Goal: Information Seeking & Learning: Learn about a topic

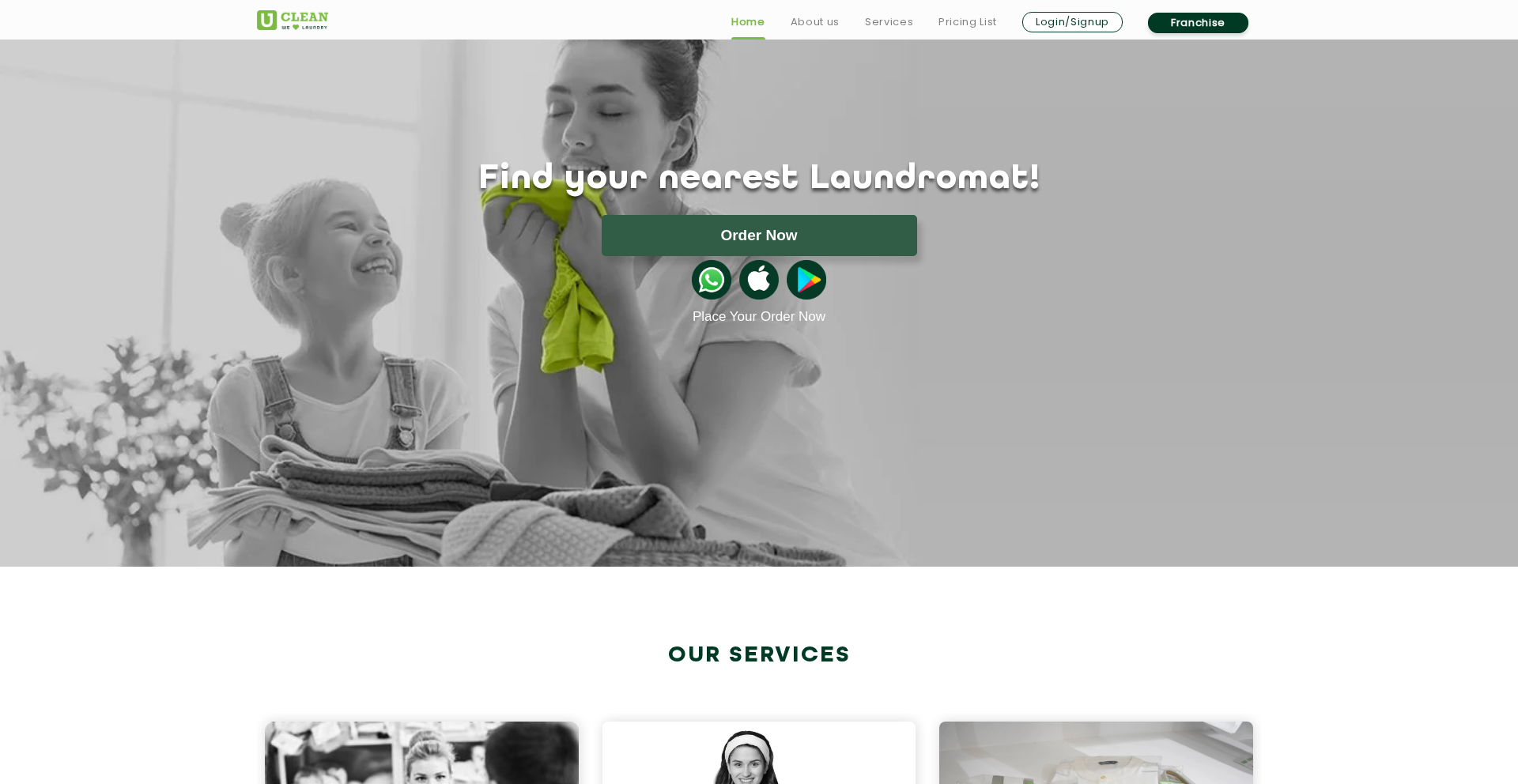
scroll to position [50, 0]
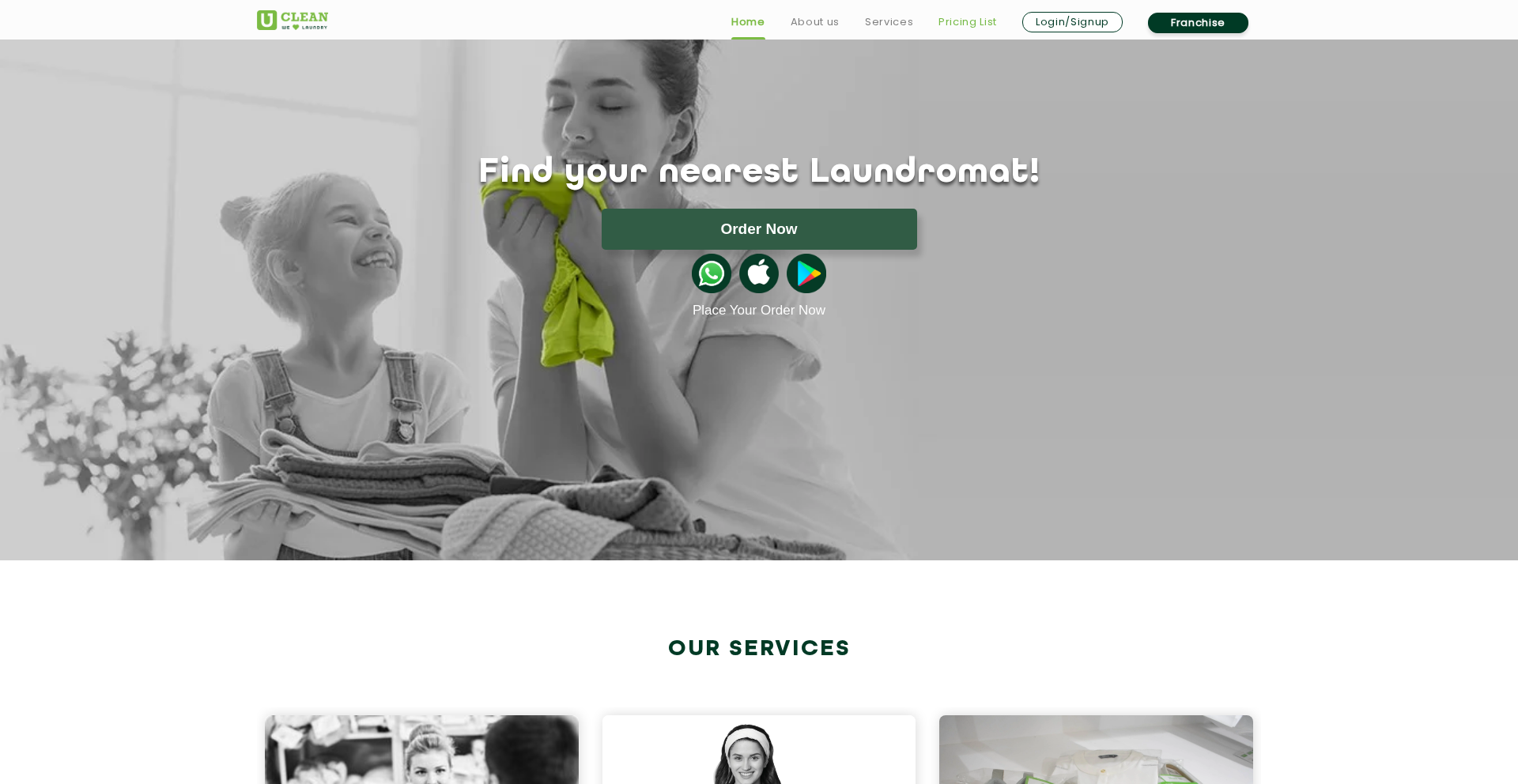
click at [970, 23] on link "Pricing List" at bounding box center [967, 22] width 58 height 19
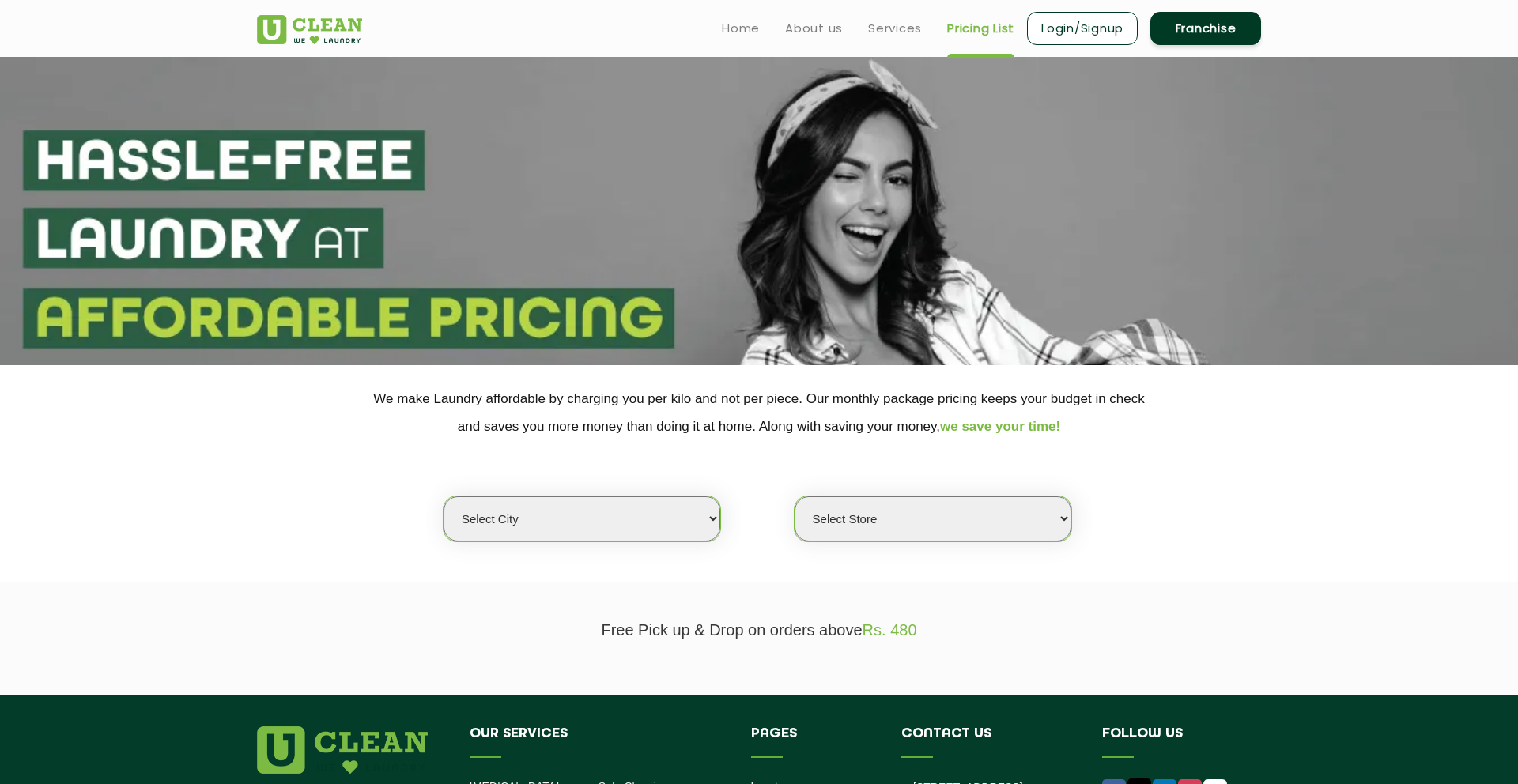
click at [602, 508] on select "Select city [GEOGRAPHIC_DATA] [GEOGRAPHIC_DATA] [GEOGRAPHIC_DATA] [GEOGRAPHIC_D…" at bounding box center [581, 518] width 277 height 45
select select "5"
click at [443, 497] on select "Select city [GEOGRAPHIC_DATA] [GEOGRAPHIC_DATA] [GEOGRAPHIC_DATA] [GEOGRAPHIC_D…" at bounding box center [581, 518] width 277 height 45
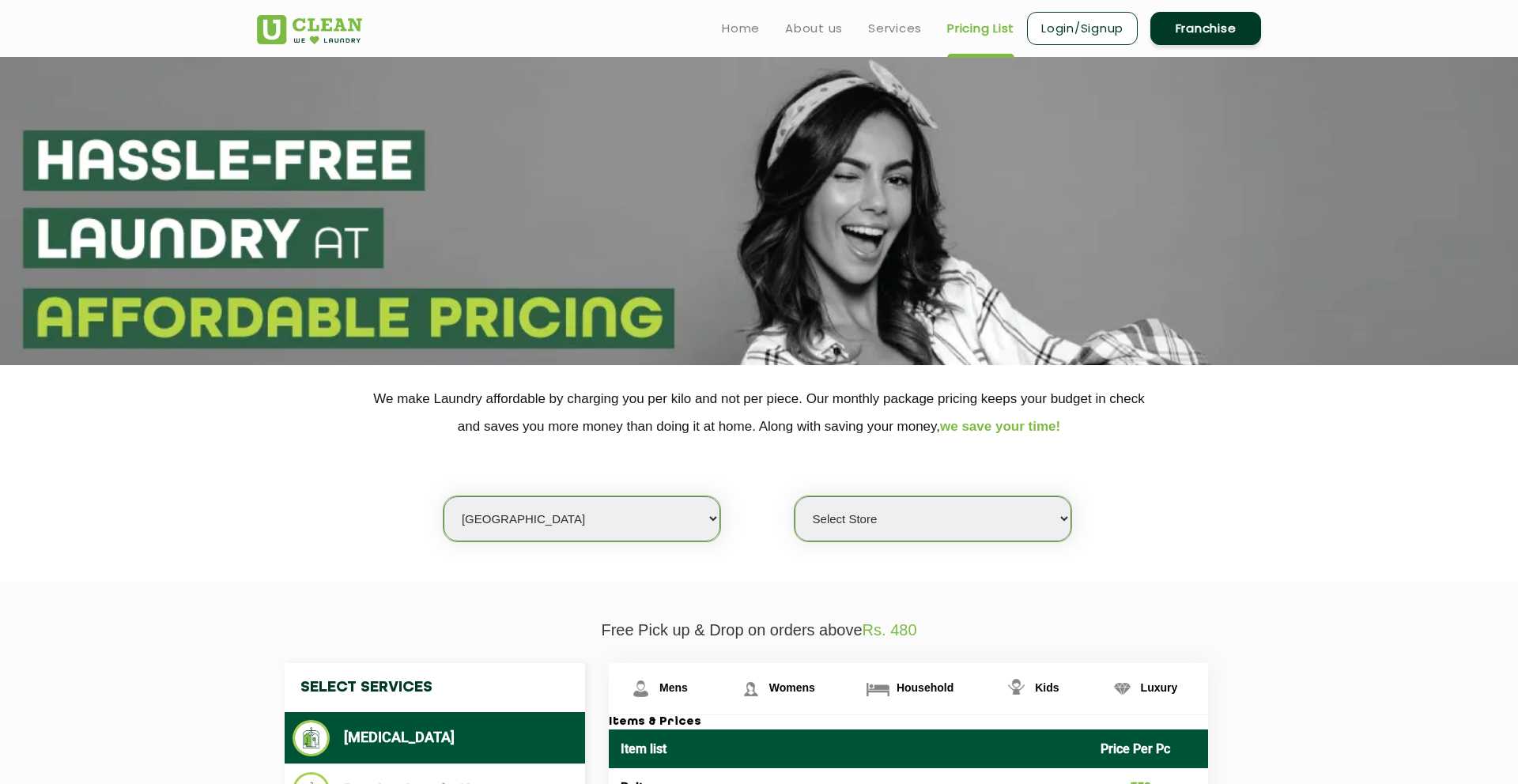
click at [885, 503] on select "Select Store UClean Narsingi UClean Nizampet UClean Sangareddy UClean Gachibowl…" at bounding box center [932, 518] width 277 height 45
click at [866, 516] on select "Select Store UClean Narsingi UClean Nizampet UClean Sangareddy UClean Gachibowl…" at bounding box center [932, 518] width 277 height 45
select select "509"
click at [794, 497] on select "Select Store UClean Narsingi UClean Nizampet UClean Sangareddy UClean Gachibowl…" at bounding box center [932, 518] width 277 height 45
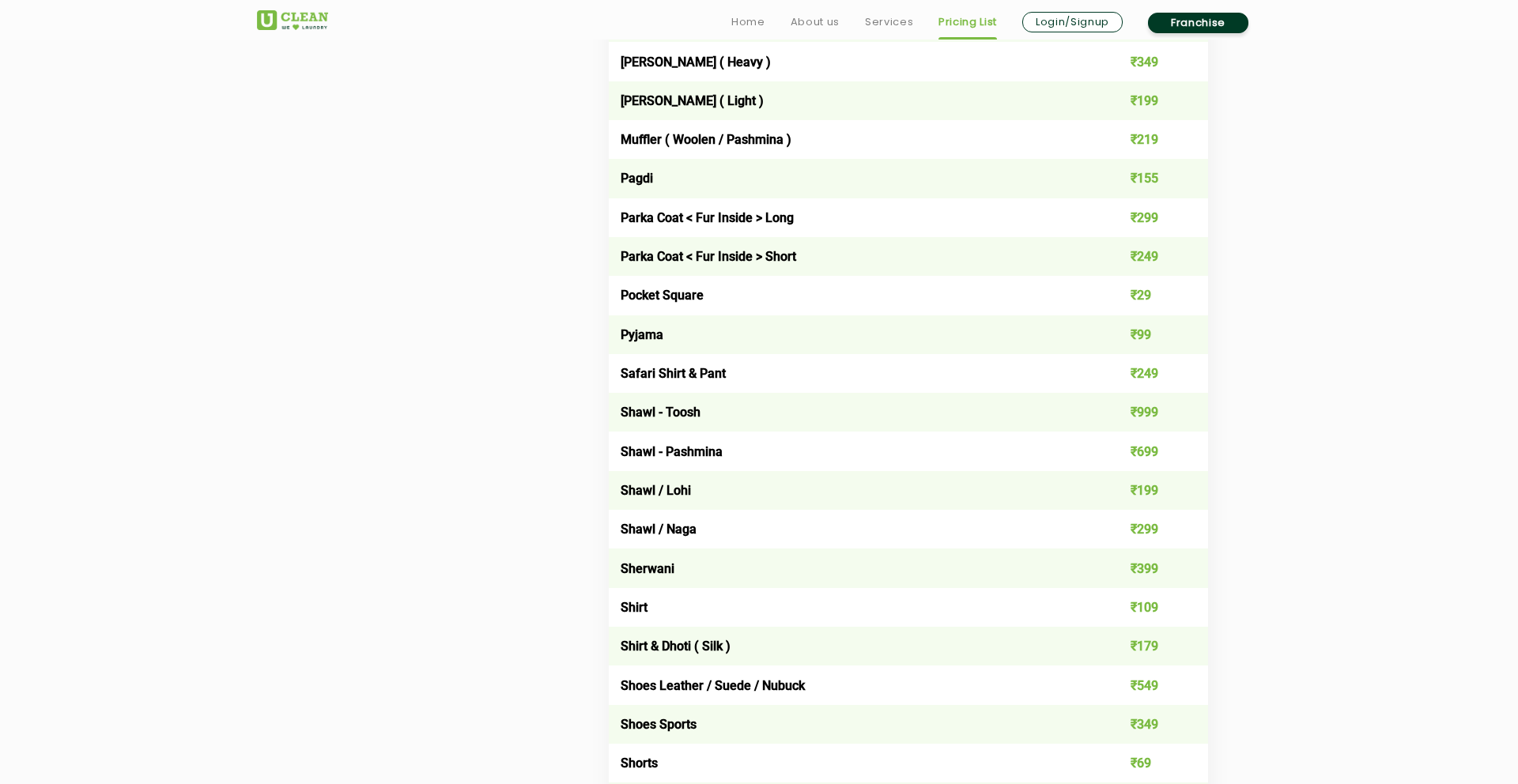
scroll to position [1819, 0]
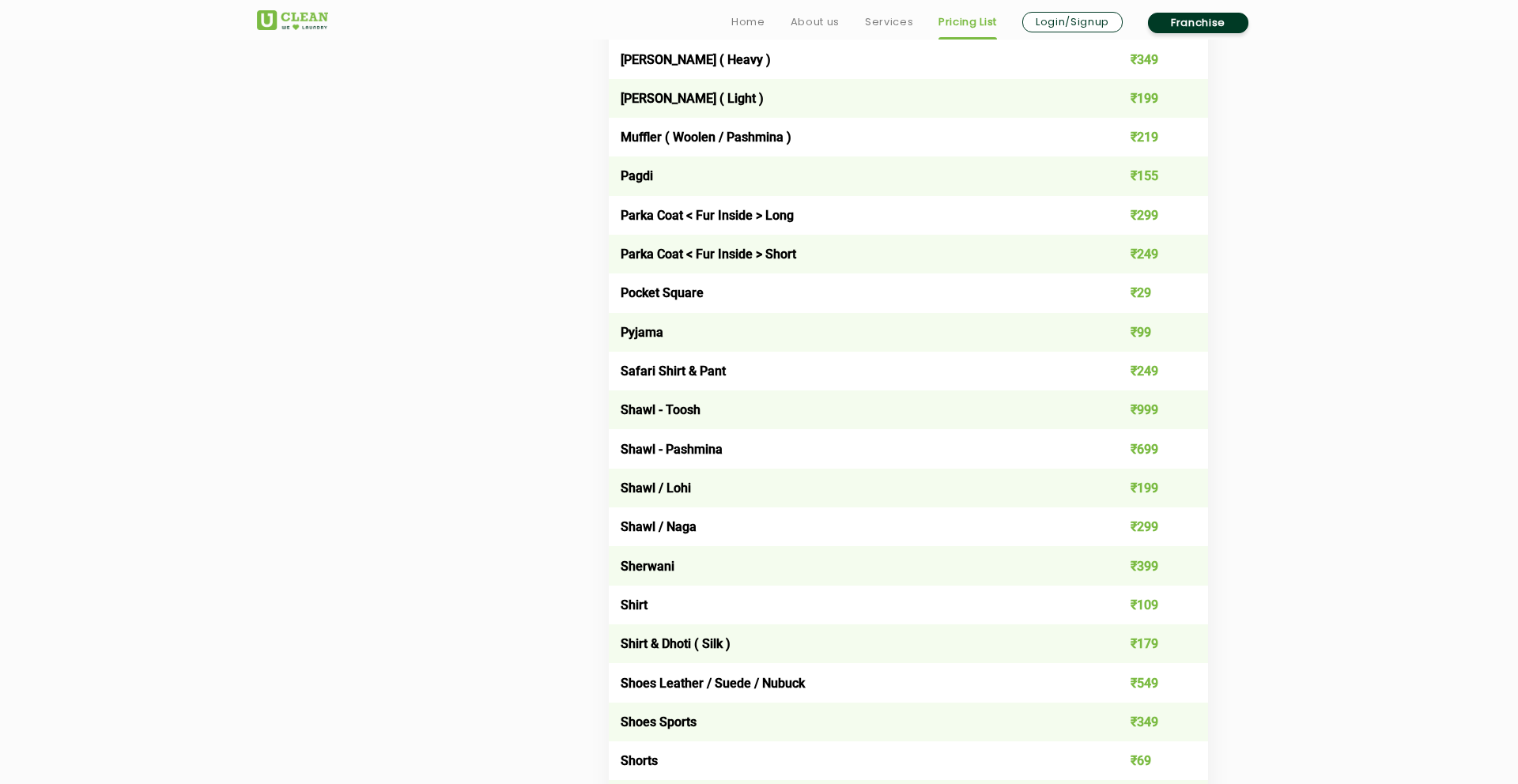
click at [659, 567] on td "Sherwani" at bounding box center [849, 565] width 480 height 39
click at [1152, 567] on td "₹399" at bounding box center [1148, 565] width 120 height 39
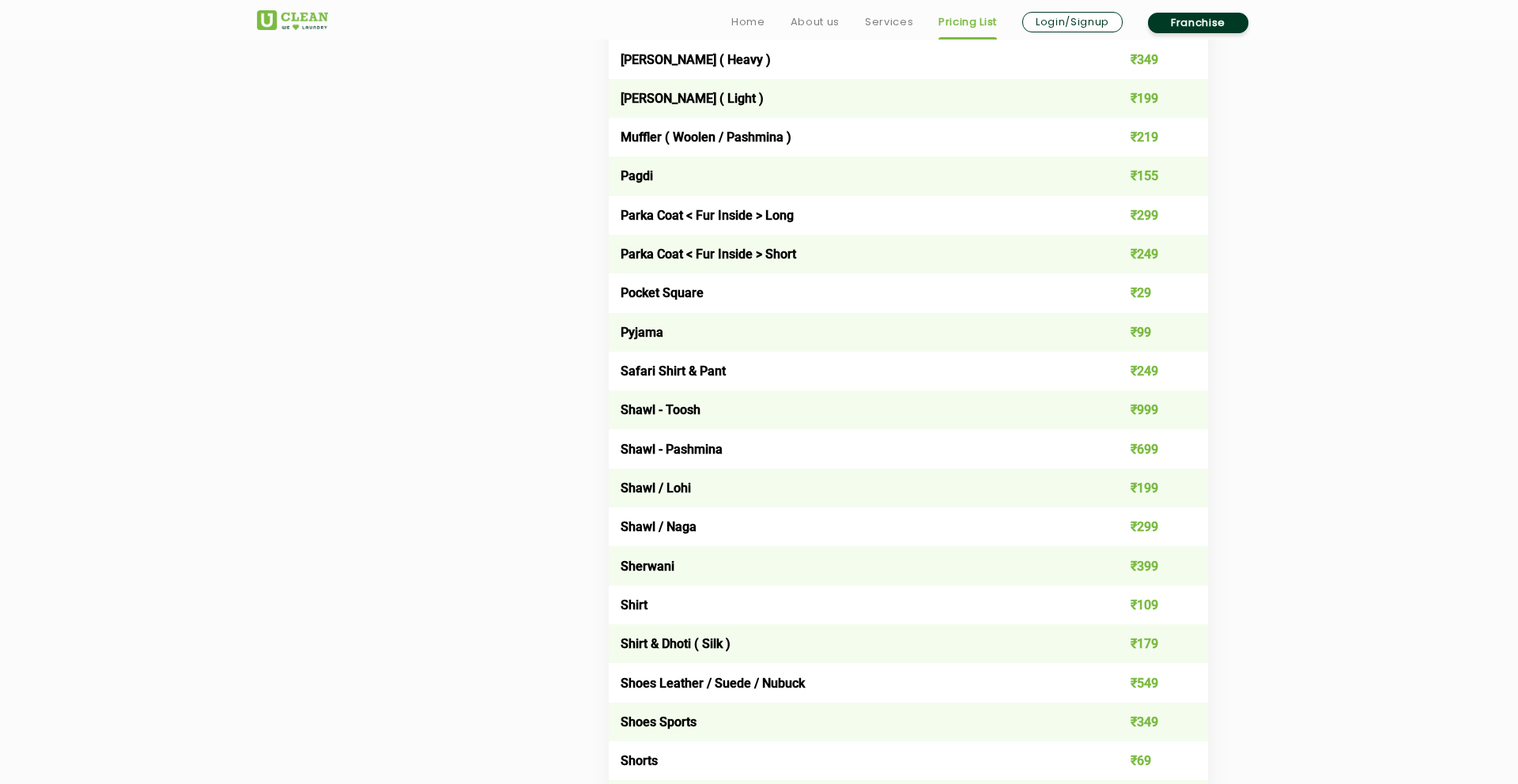
click at [1152, 567] on td "₹399" at bounding box center [1148, 565] width 120 height 39
click at [1140, 567] on td "₹399" at bounding box center [1148, 565] width 120 height 39
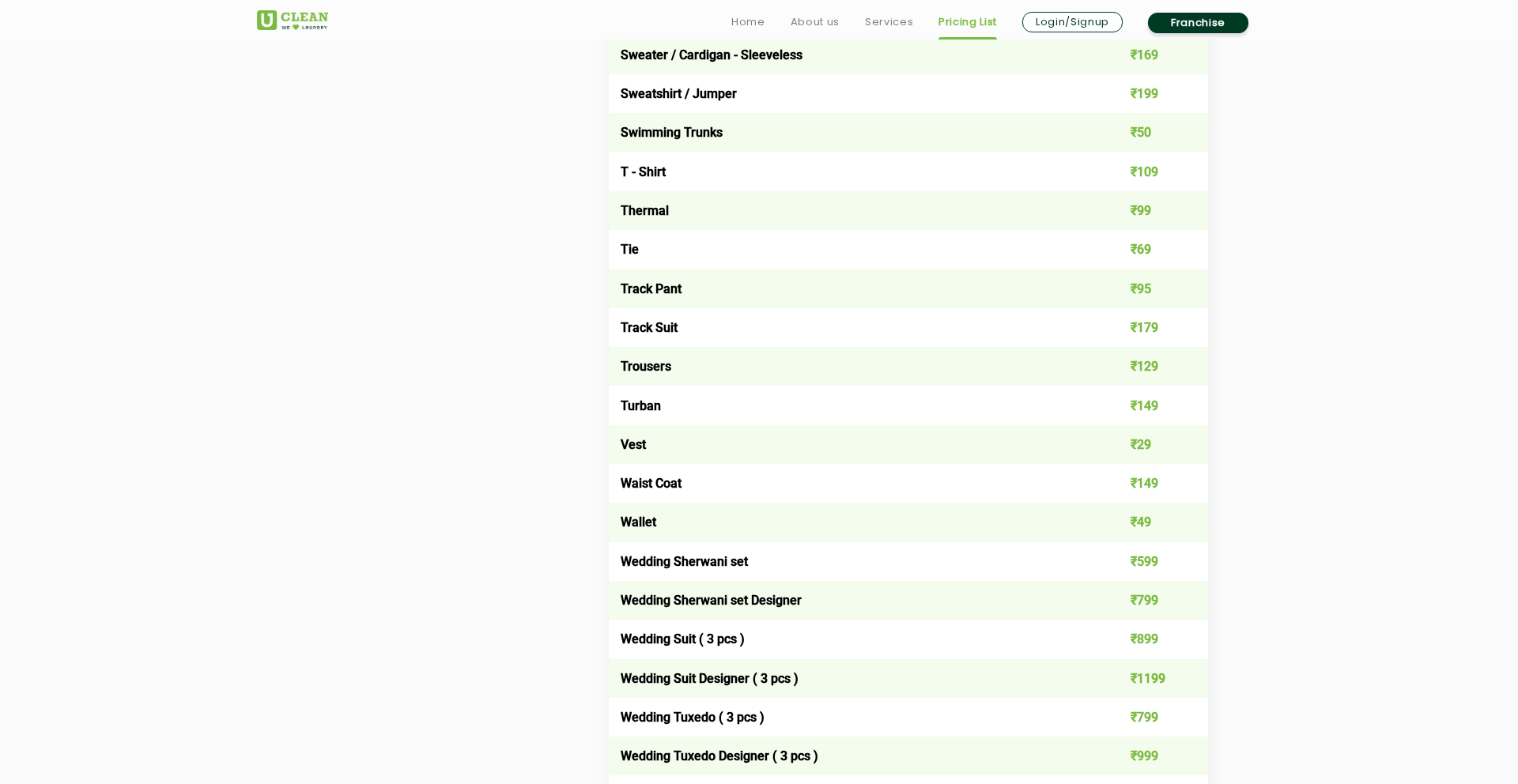
scroll to position [2731, 0]
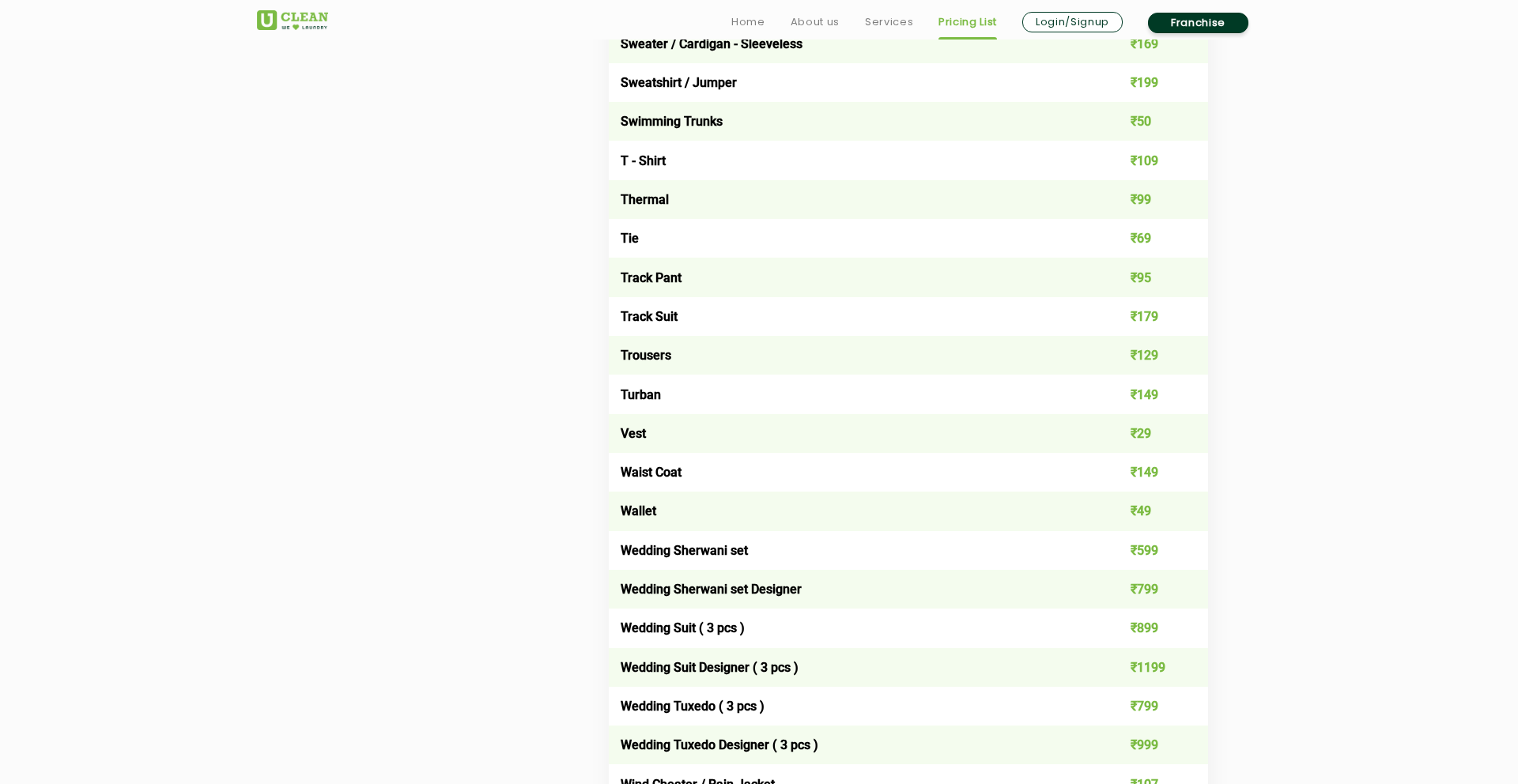
click at [1140, 549] on td "₹599" at bounding box center [1148, 550] width 120 height 39
click at [1140, 548] on td "₹599" at bounding box center [1148, 550] width 120 height 39
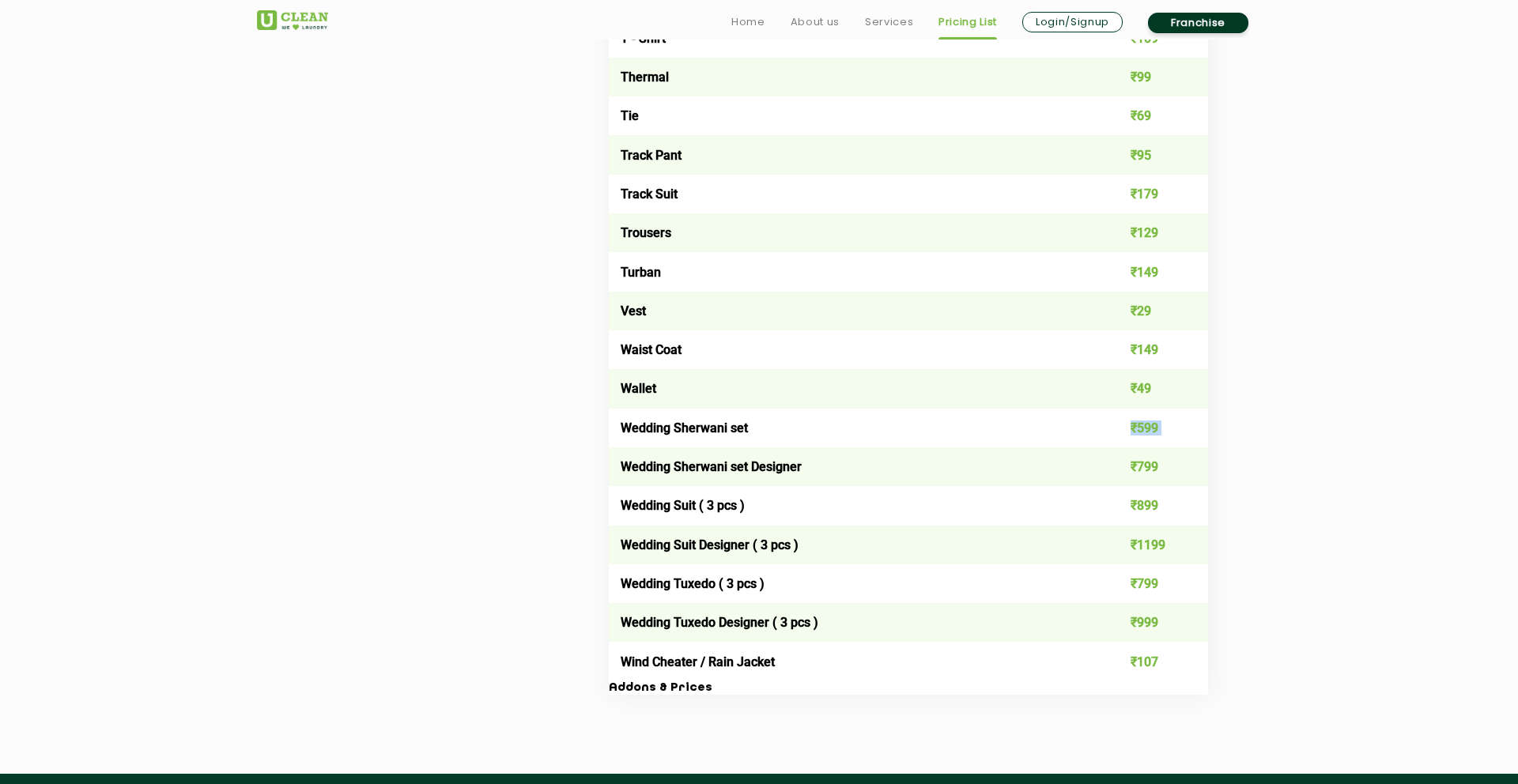
scroll to position [2857, 0]
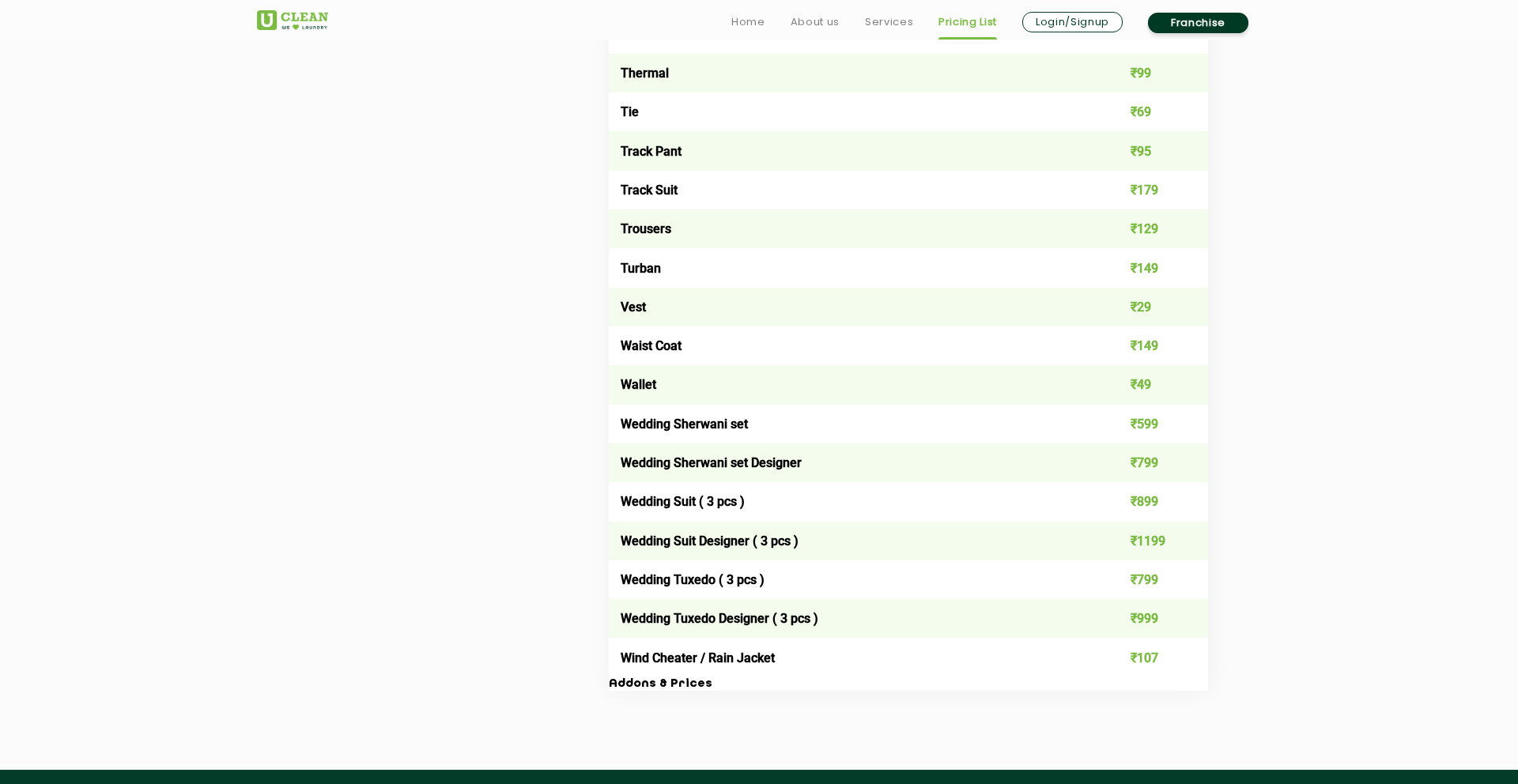
click at [707, 423] on td "Wedding Sherwani set" at bounding box center [849, 423] width 480 height 39
click at [1147, 420] on td "₹599" at bounding box center [1148, 423] width 120 height 39
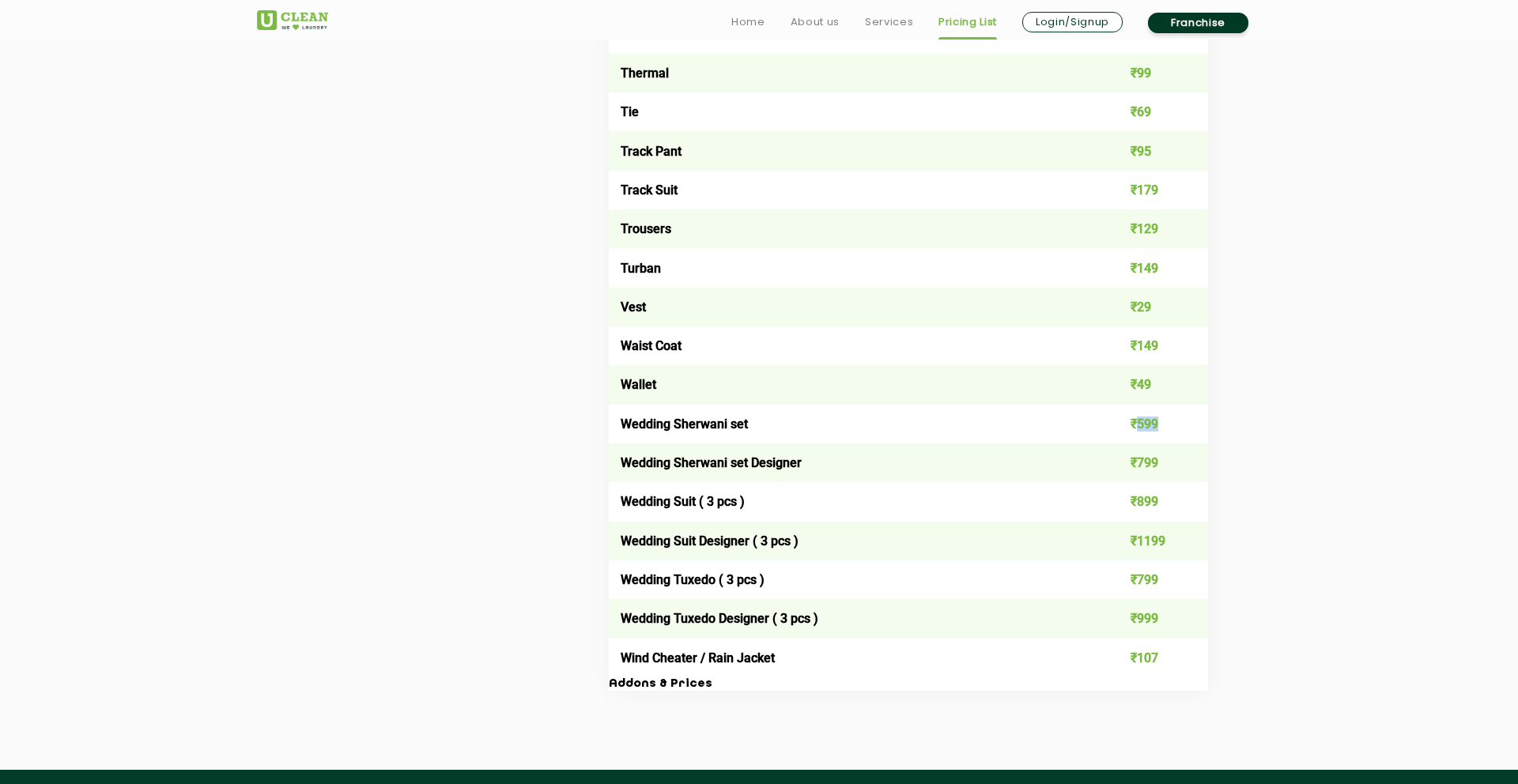
click at [1147, 420] on td "₹599" at bounding box center [1148, 423] width 120 height 39
click at [1146, 420] on td "₹599" at bounding box center [1148, 423] width 120 height 39
click at [688, 422] on td "Wedding Sherwani set" at bounding box center [849, 423] width 480 height 39
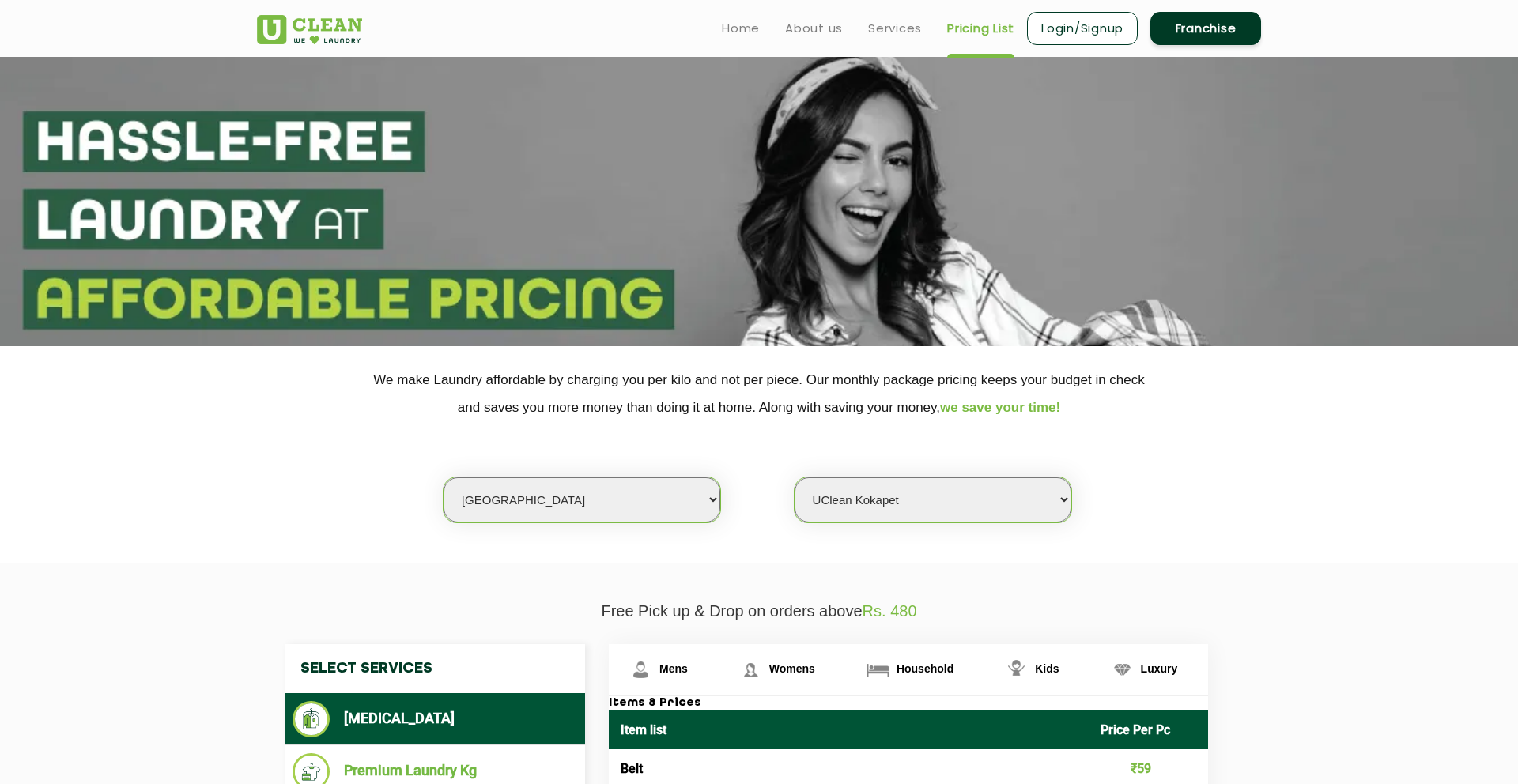
scroll to position [0, 0]
